Goal: Information Seeking & Learning: Learn about a topic

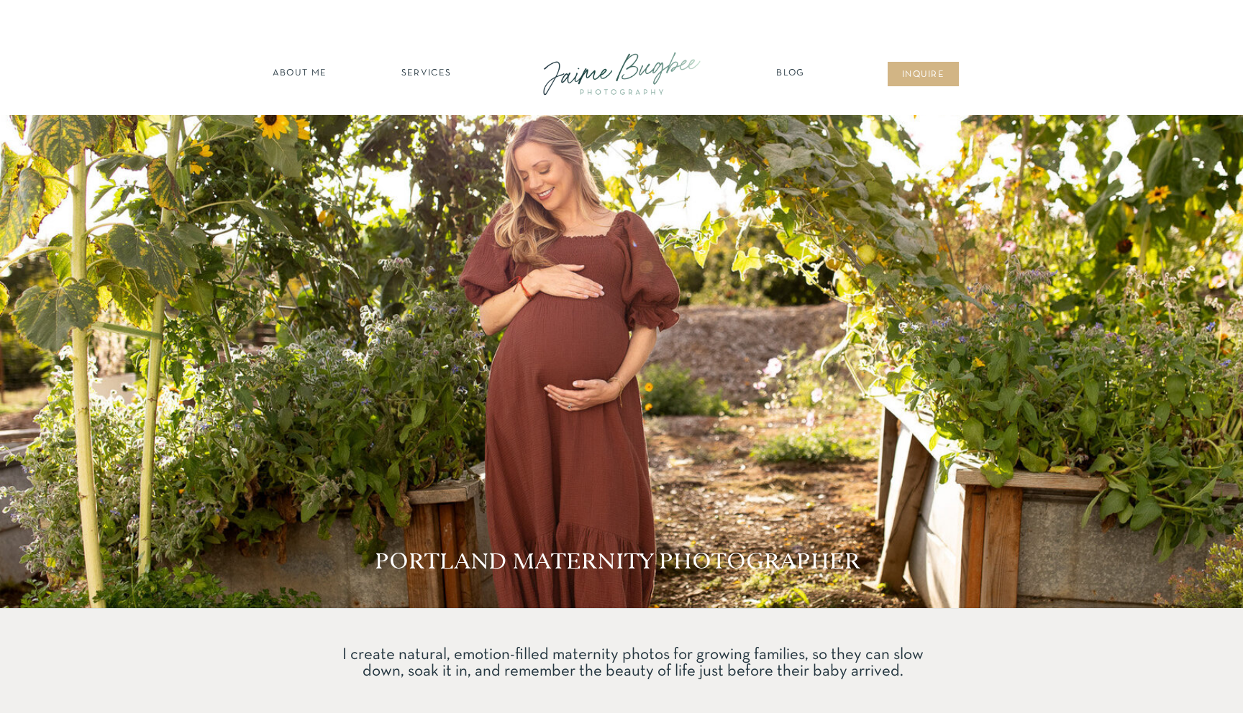
click at [434, 74] on nav "SERVICES" at bounding box center [426, 74] width 81 height 14
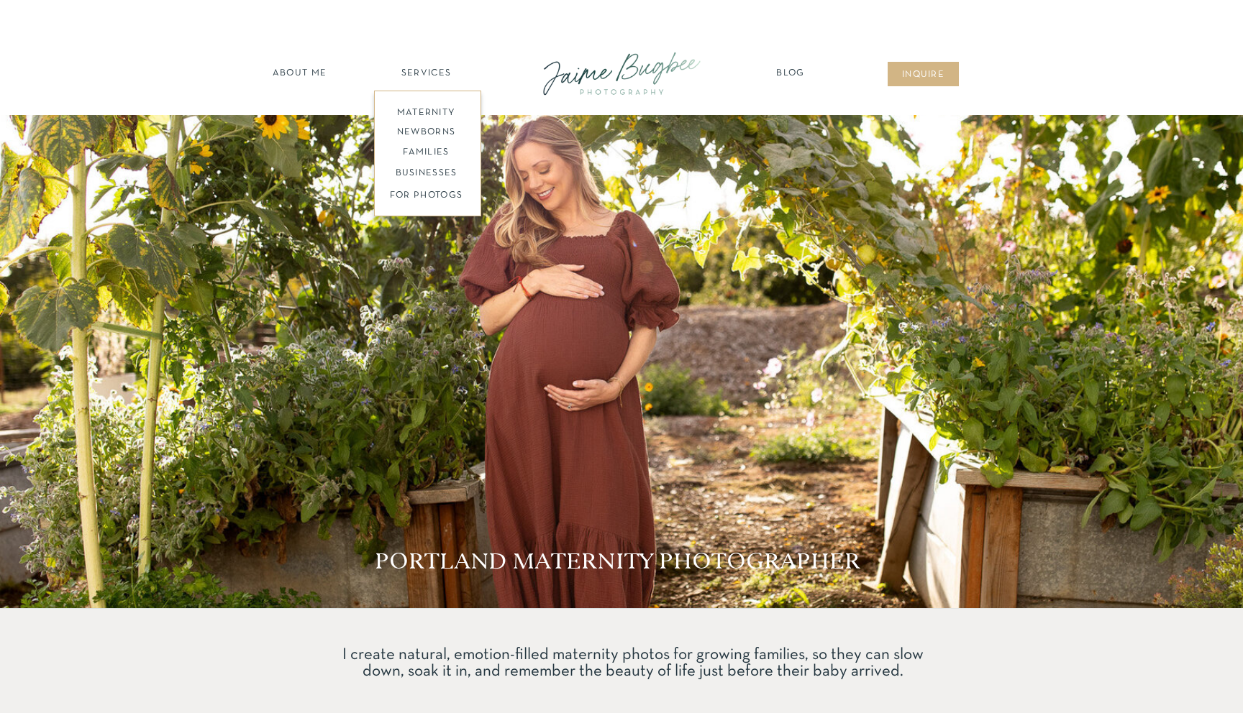
click at [429, 112] on nav "maternity" at bounding box center [426, 111] width 94 height 10
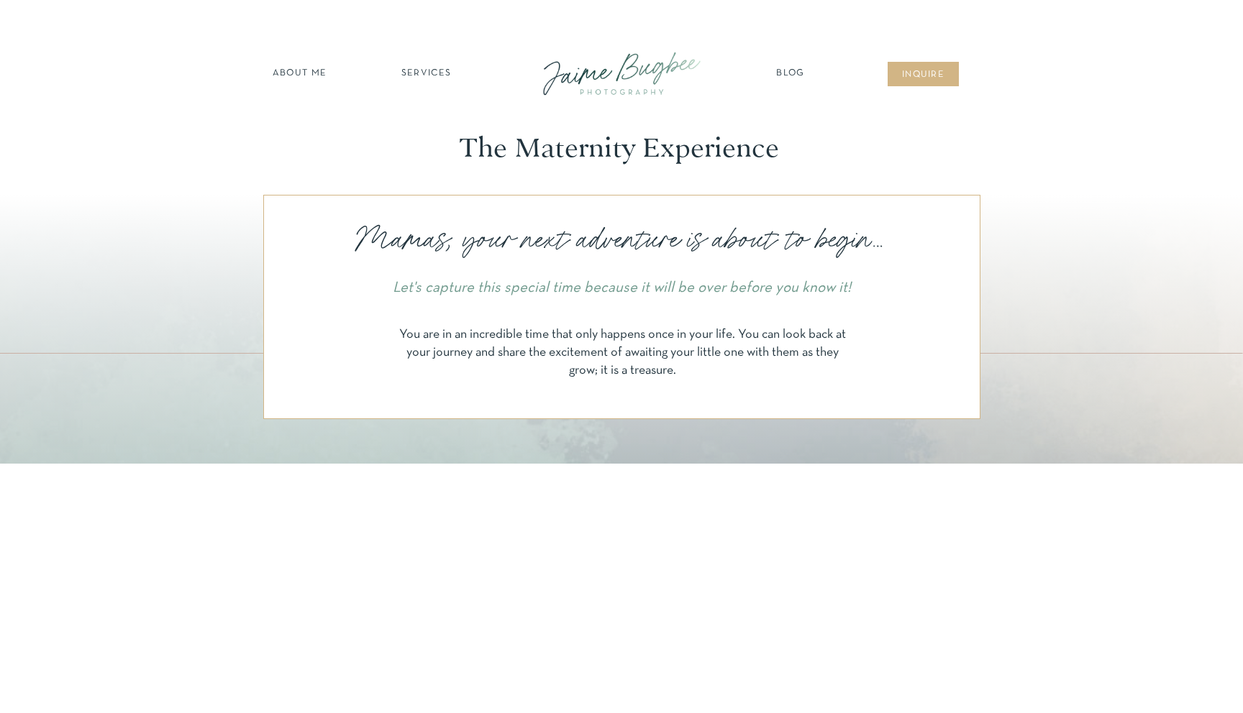
click at [429, 73] on nav "SERVICES" at bounding box center [426, 74] width 81 height 14
click at [416, 132] on nav "newborns" at bounding box center [426, 134] width 110 height 17
